Goal: Task Accomplishment & Management: Use online tool/utility

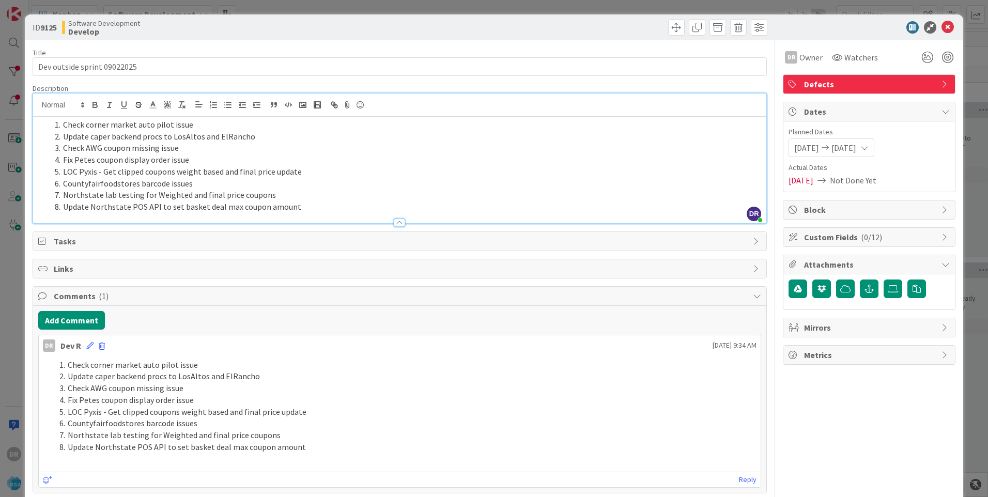
scroll to position [0, 1050]
click at [311, 207] on li "Update Northstate POS API to set basket deal max coupon amount" at bounding box center [406, 207] width 711 height 12
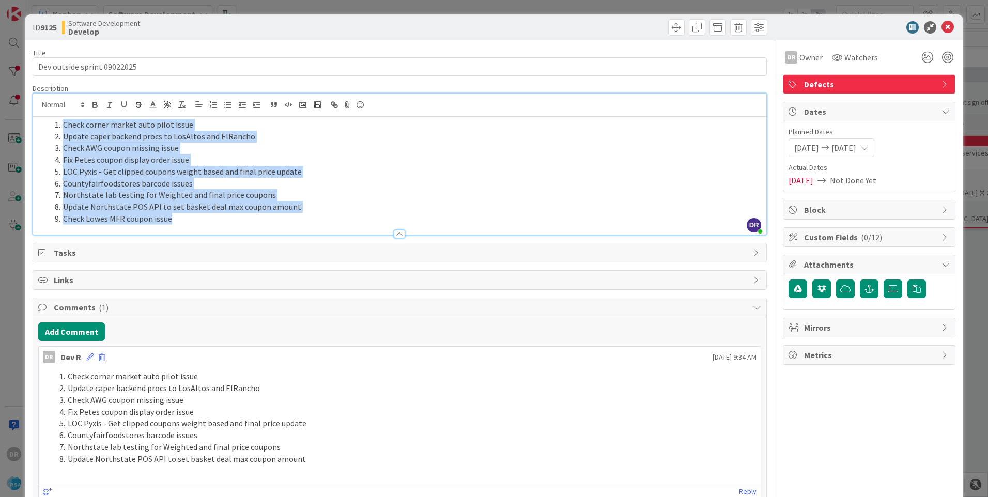
copy ol "Check corner market auto pilot issue Update caper backend procs to LosAltos and…"
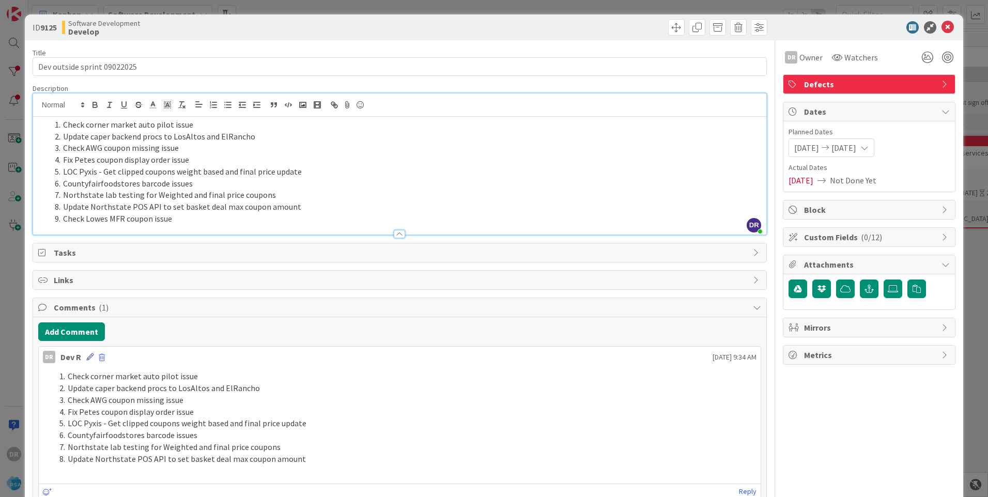
click at [87, 355] on icon at bounding box center [89, 357] width 7 height 7
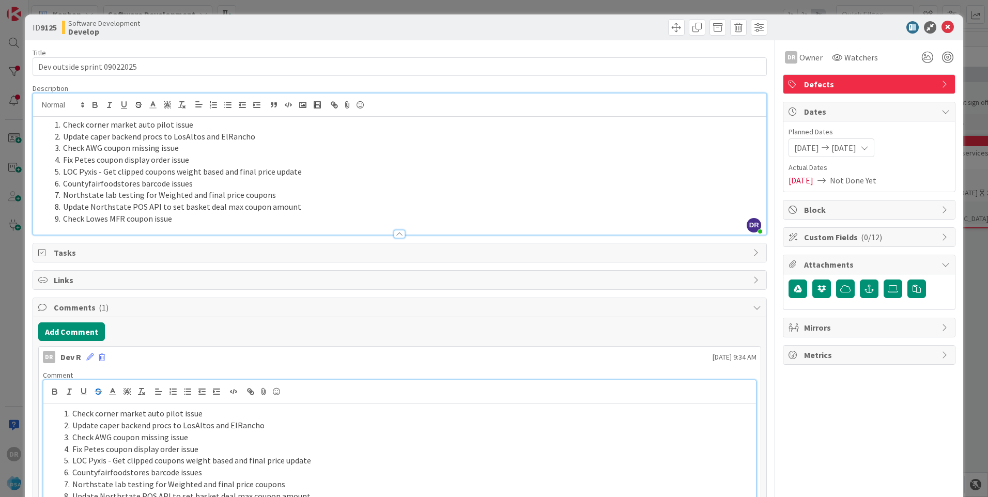
scroll to position [16, 0]
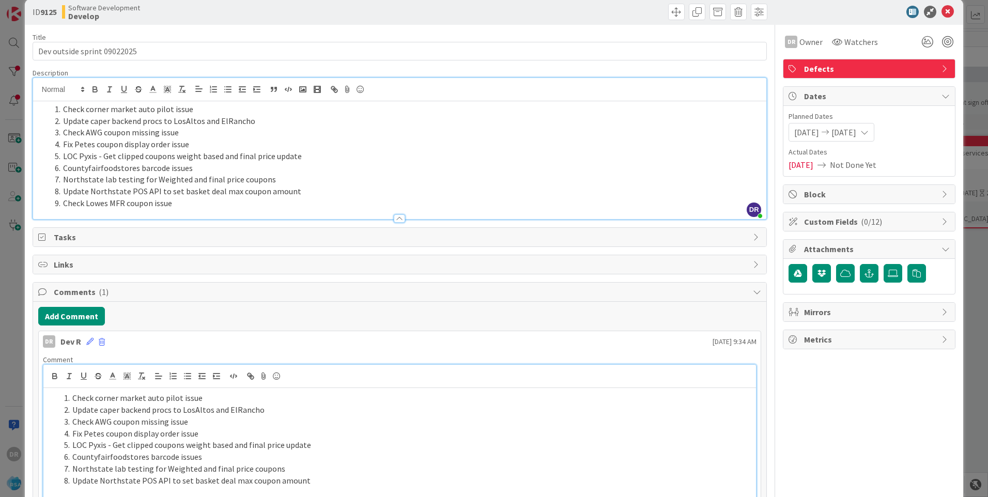
click at [160, 435] on li "Fix Petes coupon display order issue" at bounding box center [406, 434] width 692 height 12
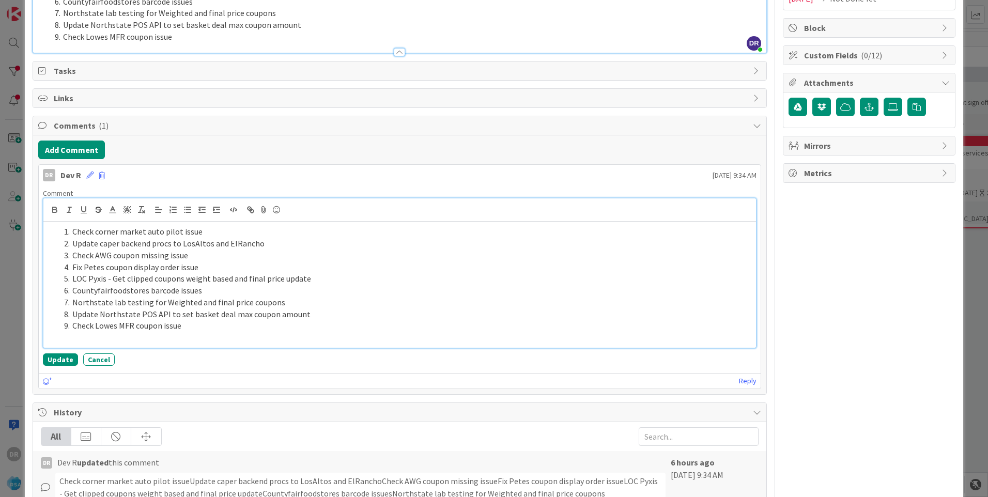
scroll to position [234, 0]
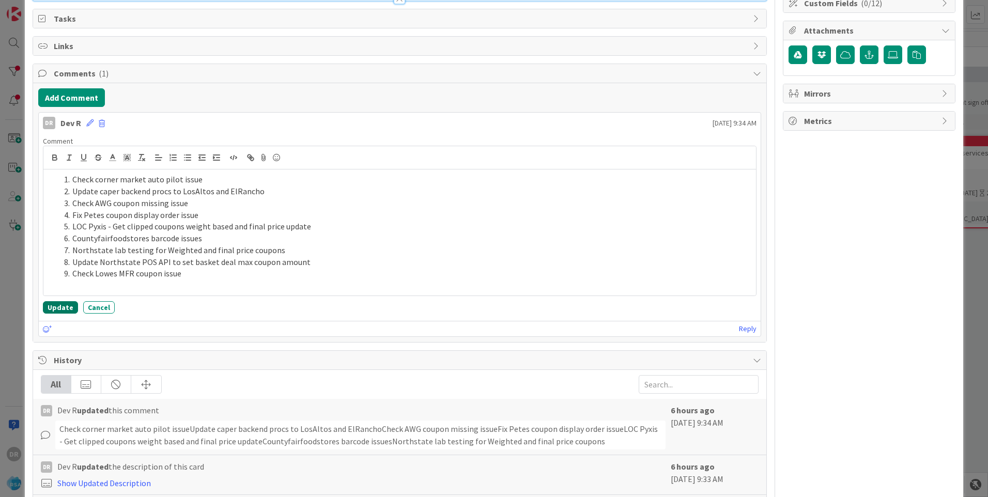
click at [61, 308] on button "Update" at bounding box center [60, 307] width 35 height 12
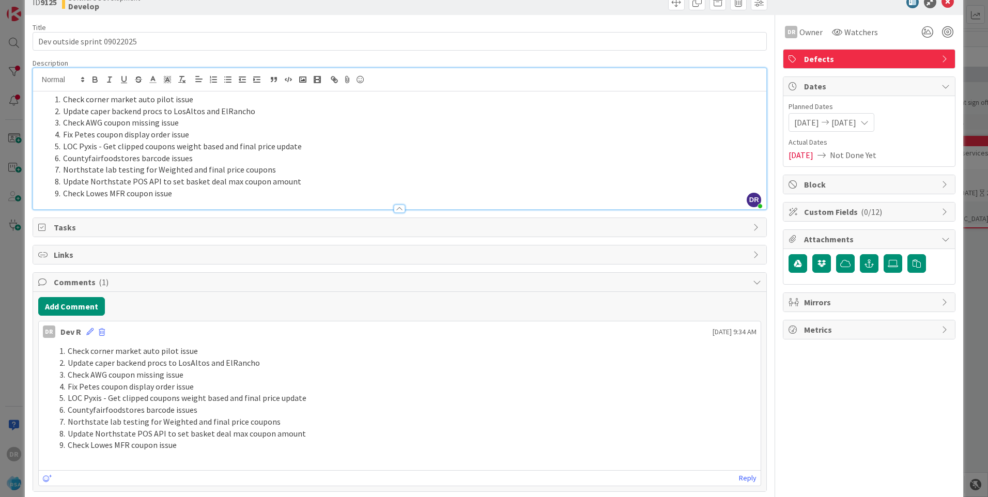
scroll to position [0, 0]
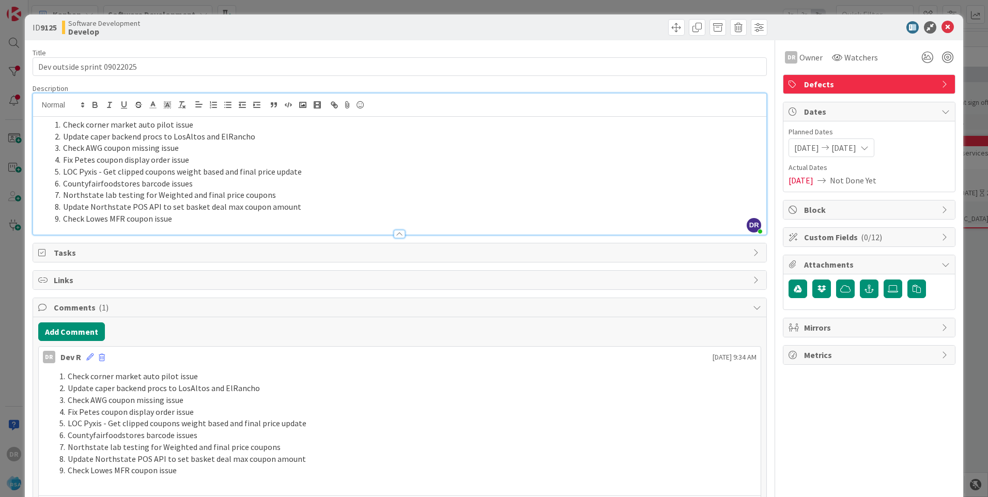
click at [194, 222] on li "Check Lowes MFR coupon issue" at bounding box center [406, 219] width 711 height 12
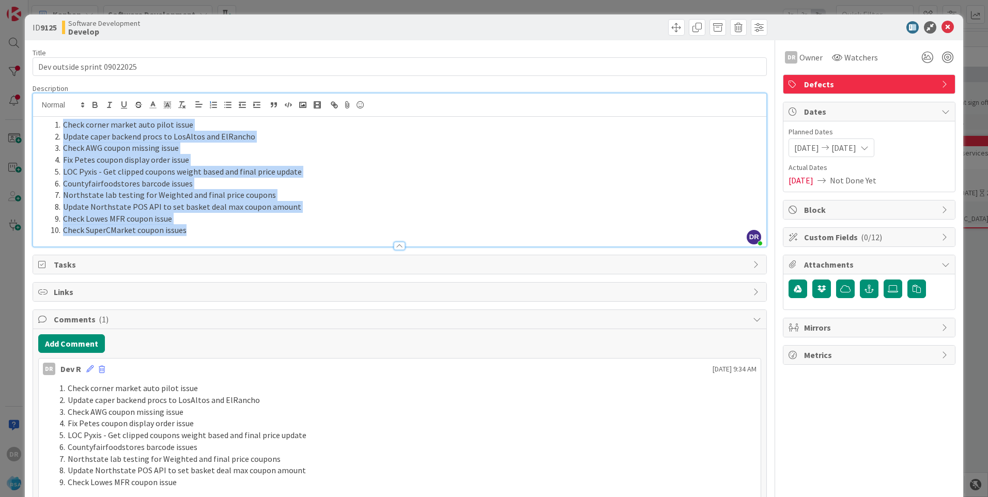
copy ol "Check corner market auto pilot issue Update caper backend procs to LosAltos and…"
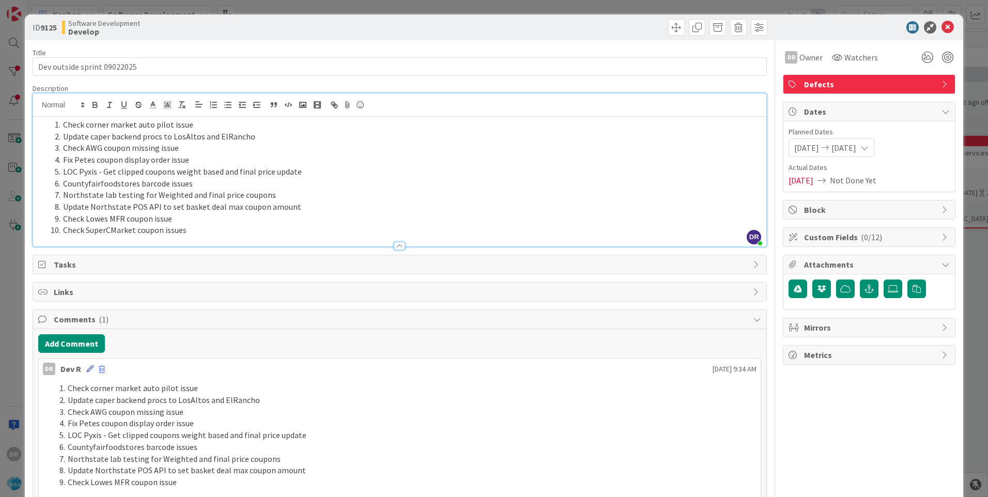
click at [88, 368] on icon at bounding box center [89, 368] width 7 height 7
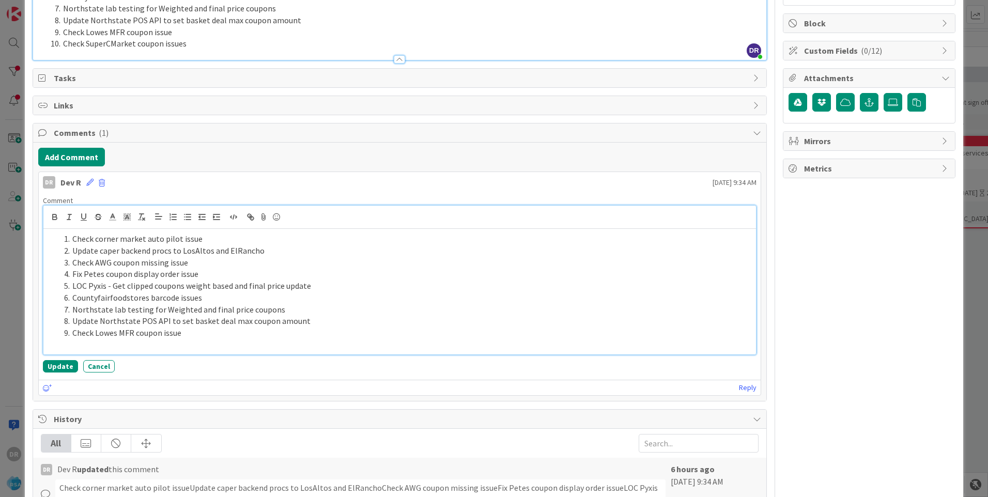
scroll to position [194, 0]
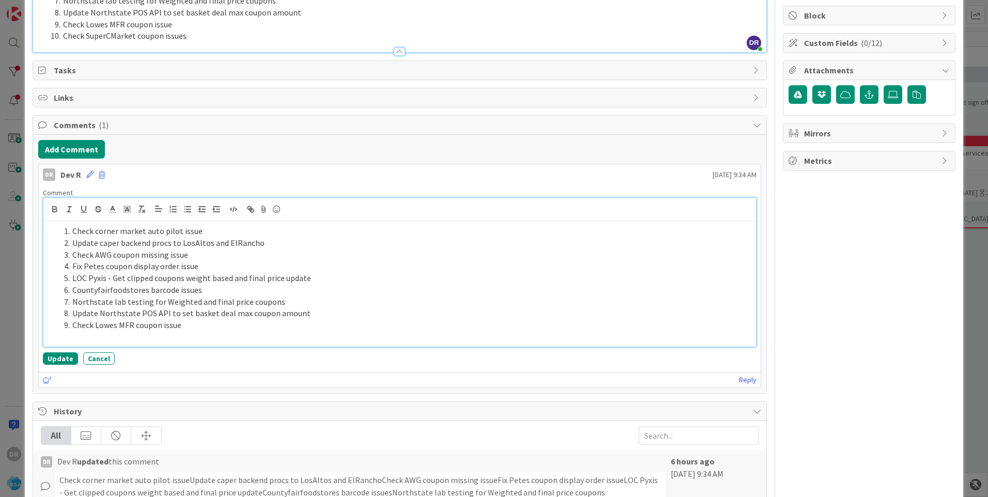
click at [174, 313] on li "Update Northstate POS API to set basket deal max coupon amount" at bounding box center [406, 314] width 692 height 12
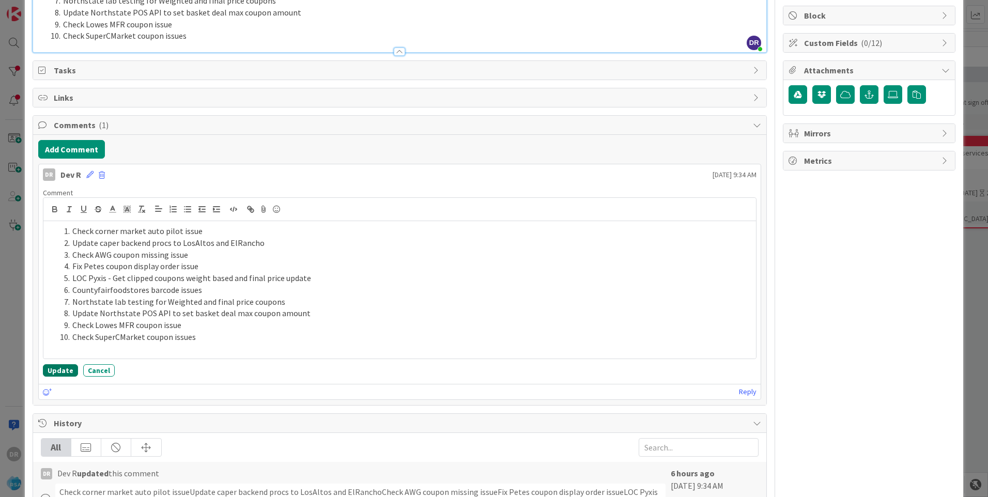
click at [63, 369] on button "Update" at bounding box center [60, 370] width 35 height 12
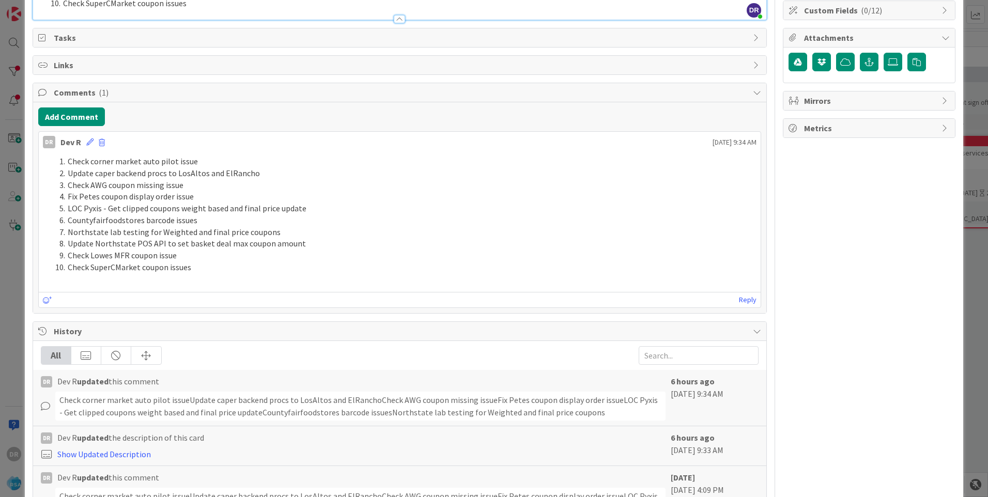
scroll to position [222, 0]
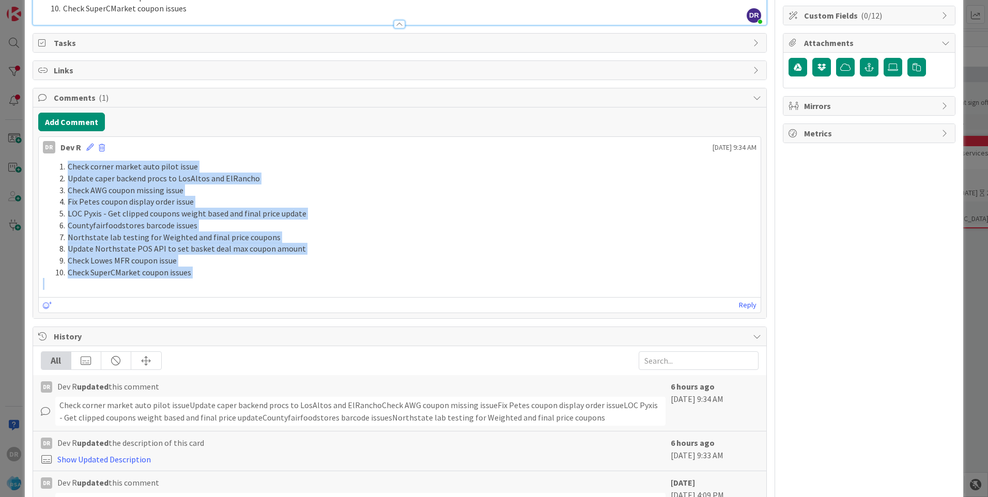
drag, startPoint x: 204, startPoint y: 271, endPoint x: 65, endPoint y: 166, distance: 174.5
click at [65, 166] on div "Check corner market auto pilot issue Update caper backend procs to LosAltos and…" at bounding box center [400, 225] width 714 height 129
copy ol "Check corner market auto pilot issue Update caper backend procs to LosAltos and…"
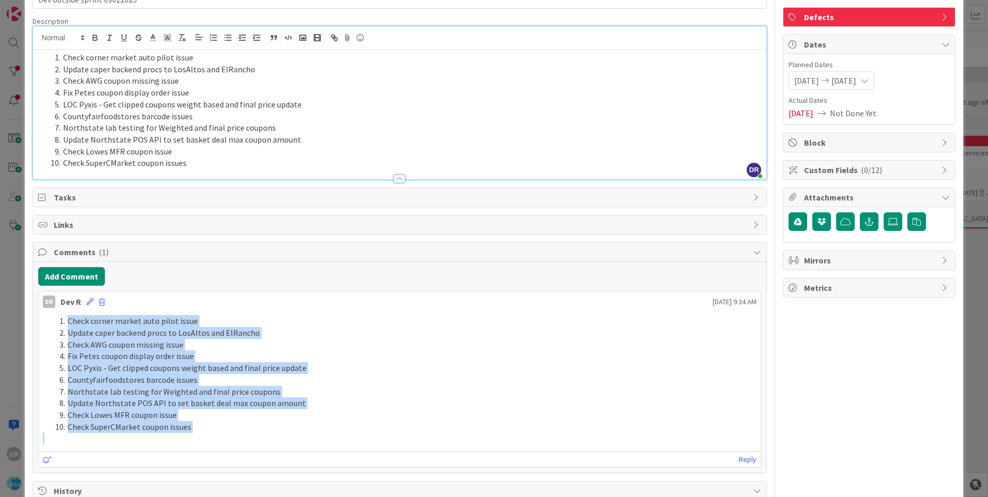
scroll to position [0, 0]
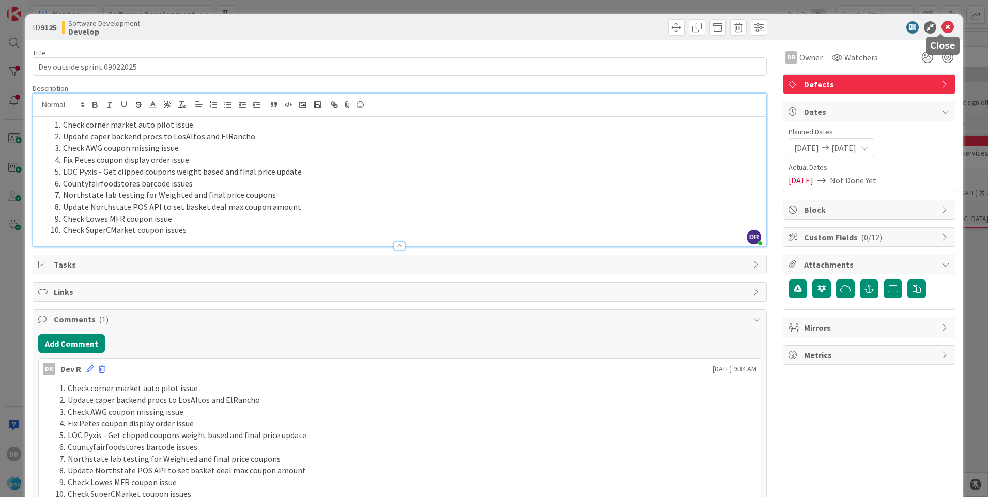
click at [942, 24] on icon at bounding box center [948, 27] width 12 height 12
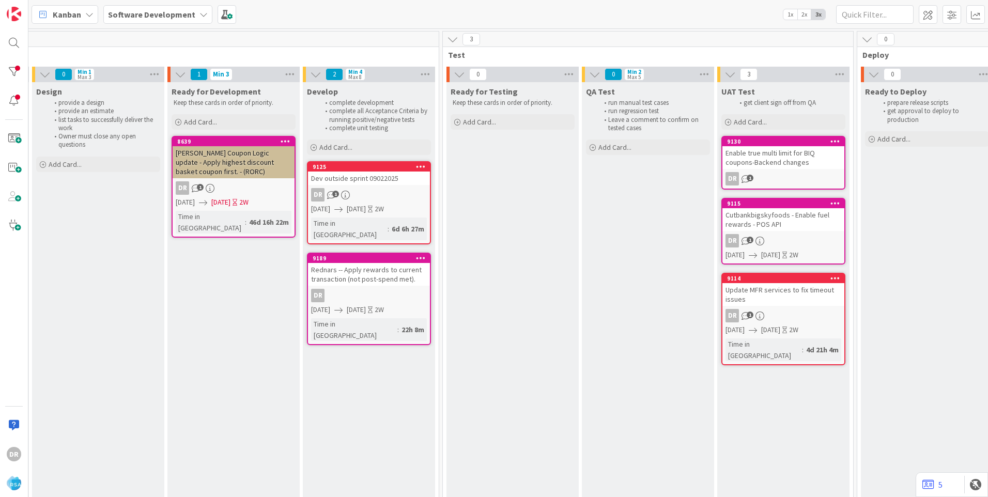
scroll to position [0, 1248]
